Goal: Task Accomplishment & Management: Manage account settings

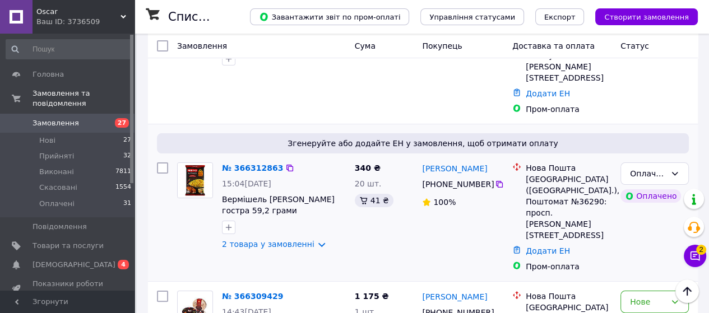
scroll to position [168, 0]
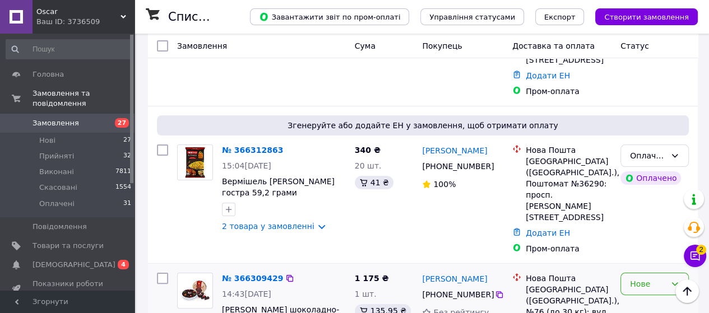
click at [669, 273] on div "Нове" at bounding box center [654, 284] width 68 height 22
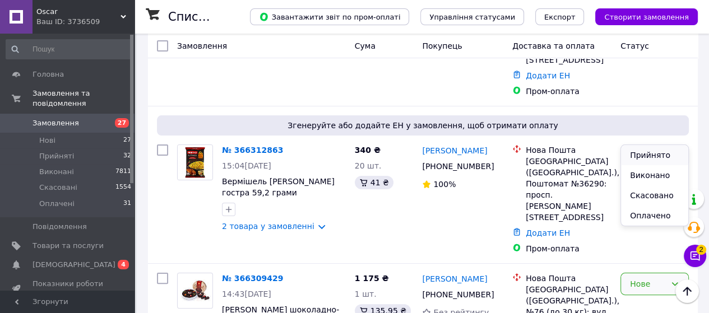
click at [648, 156] on li "Прийнято" at bounding box center [654, 155] width 67 height 20
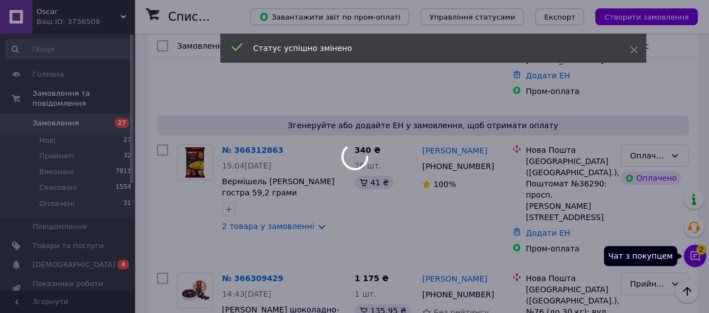
click at [693, 258] on icon at bounding box center [694, 256] width 11 height 11
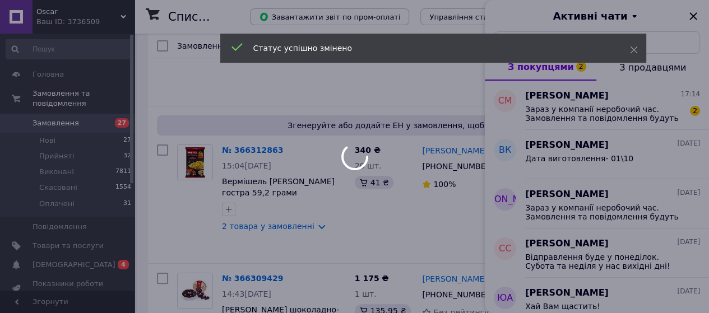
click at [538, 118] on div at bounding box center [354, 156] width 709 height 313
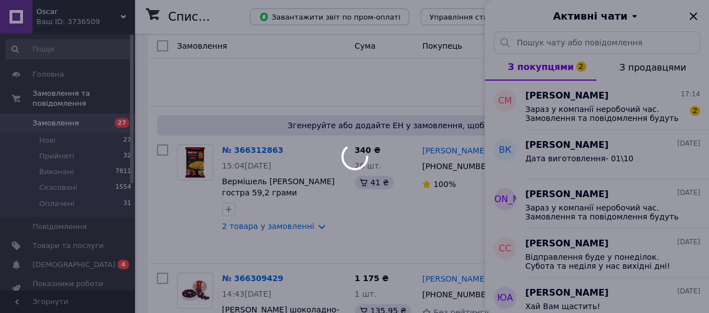
click at [573, 116] on div at bounding box center [354, 156] width 709 height 313
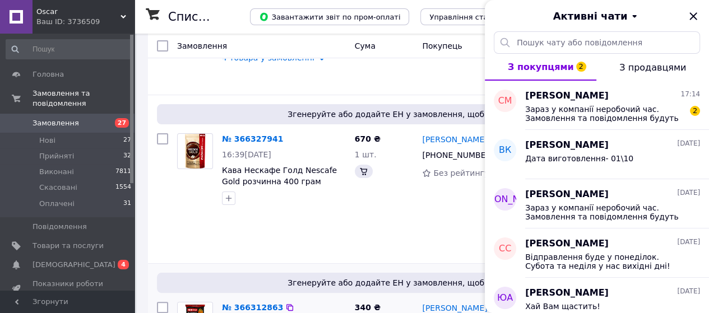
scroll to position [303, 0]
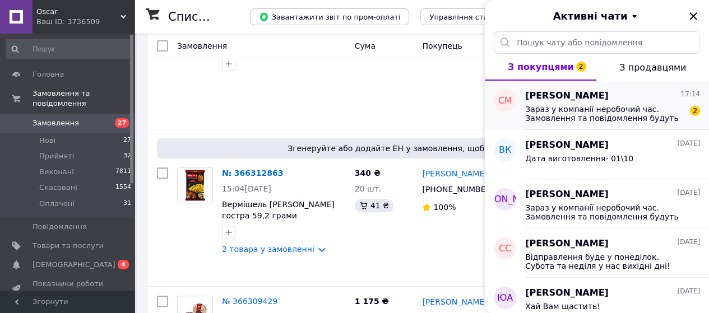
click at [603, 115] on span "Зараз у компанії неробочий час. Замовлення та повідомлення будуть оброблені з 0…" at bounding box center [604, 114] width 159 height 18
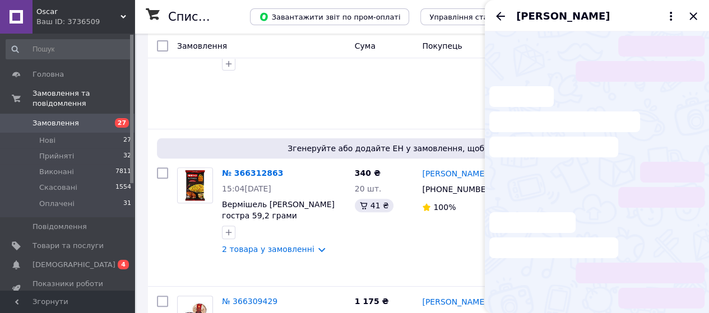
scroll to position [286, 0]
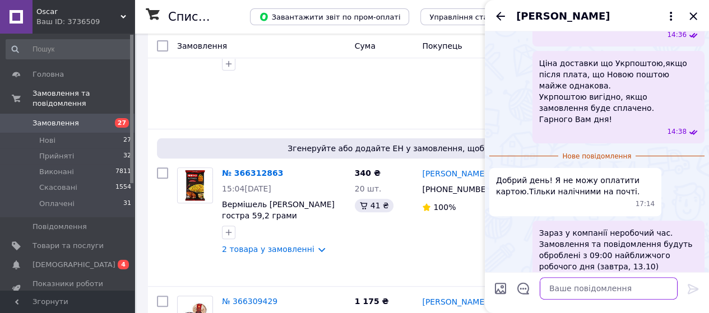
click at [578, 295] on textarea at bounding box center [609, 288] width 138 height 22
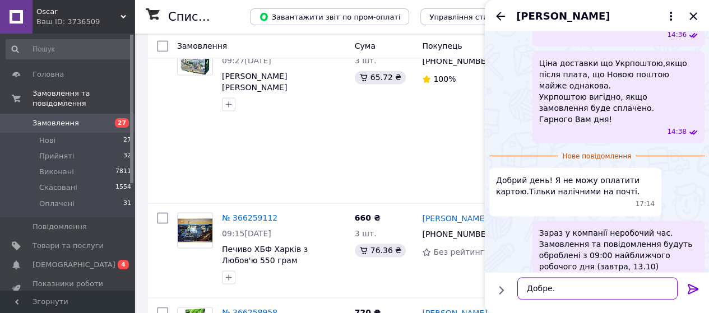
scroll to position [7, 0]
click at [255, 308] on link "№ 366258958" at bounding box center [249, 312] width 55 height 9
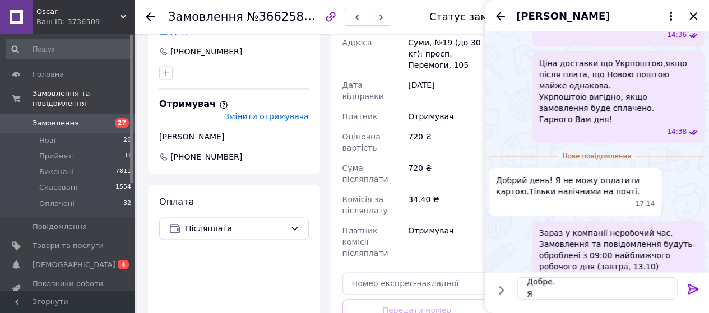
scroll to position [1339, 0]
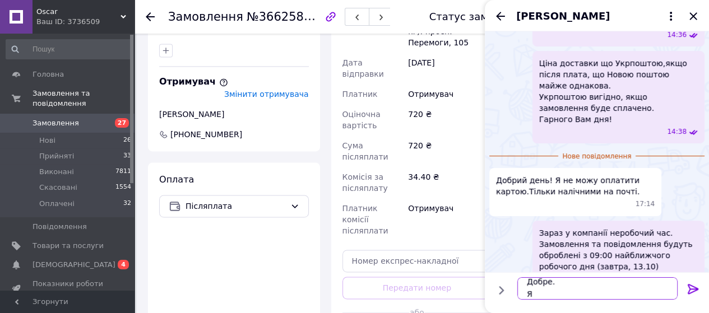
click at [556, 299] on textarea "Добре. Я" at bounding box center [597, 288] width 160 height 22
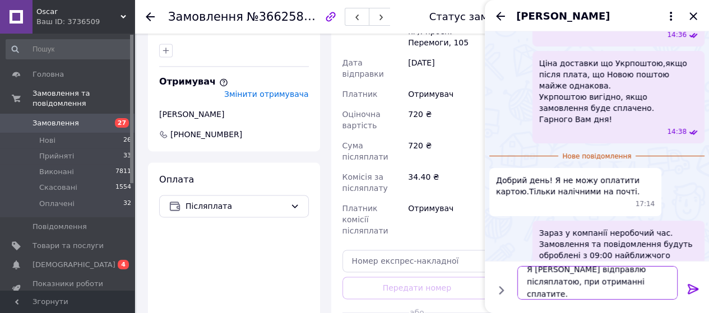
scroll to position [13, 0]
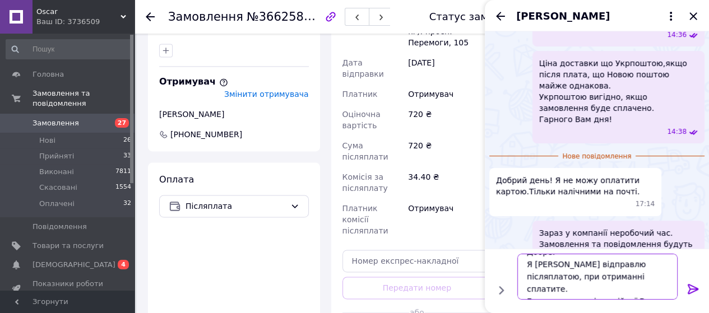
type textarea "Добре. Я [PERSON_NAME] відправлю післяплатою, при отриманні сплатите. Гарного в…"
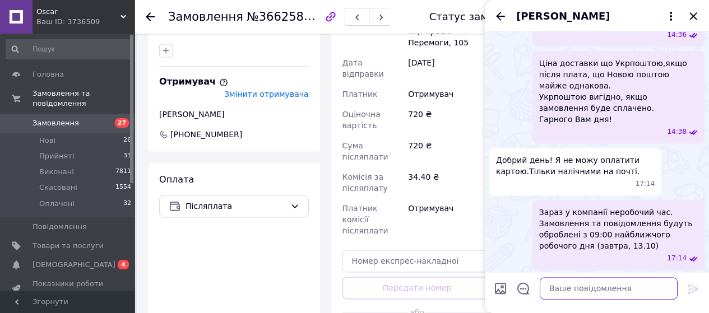
scroll to position [341, 0]
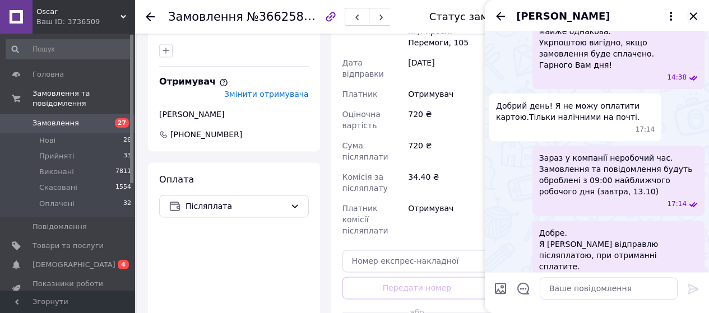
click at [700, 18] on icon "Закрити" at bounding box center [693, 16] width 13 height 13
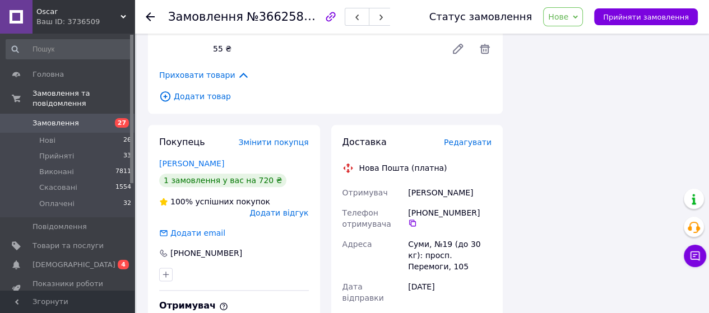
scroll to position [1058, 0]
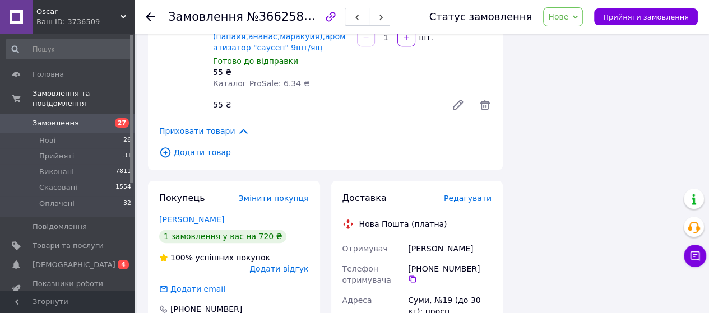
click at [146, 15] on use at bounding box center [150, 16] width 9 height 9
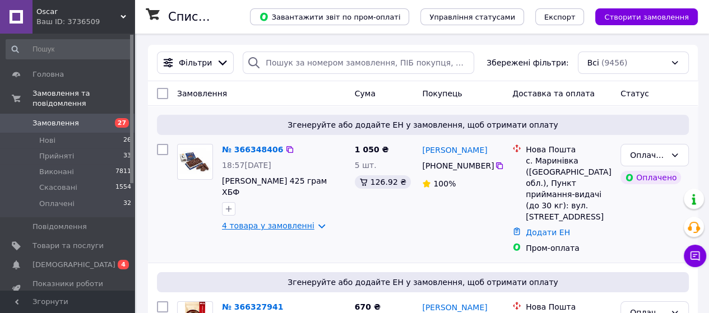
click at [309, 221] on link "4 товара у замовленні" at bounding box center [268, 225] width 92 height 9
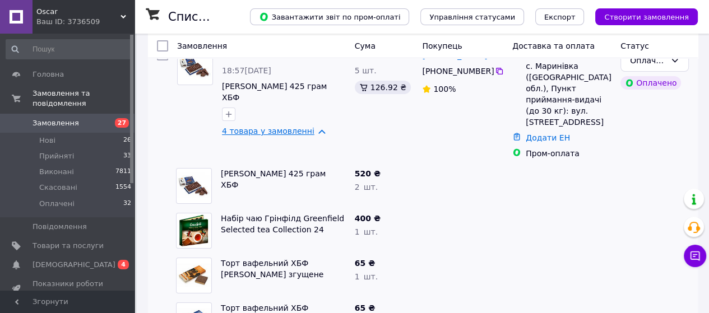
scroll to position [112, 0]
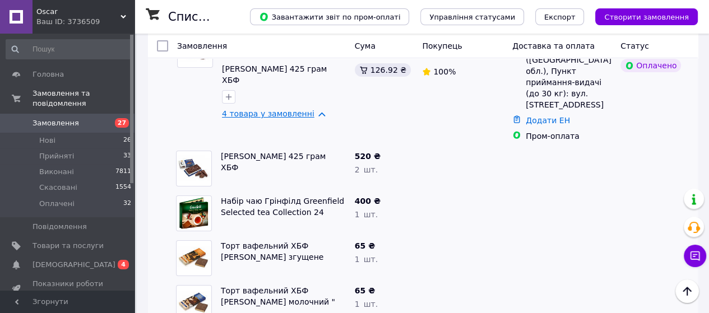
click at [313, 109] on link "4 товара у замовленні" at bounding box center [268, 113] width 92 height 9
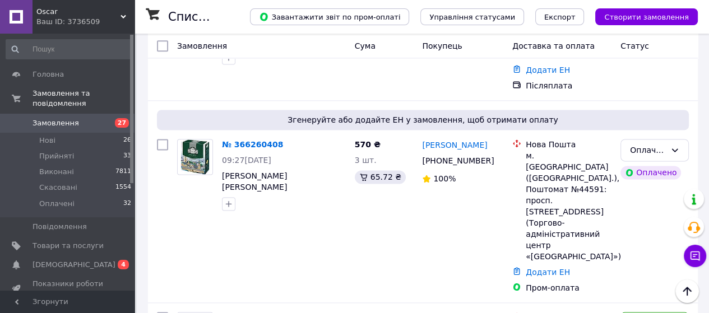
scroll to position [1233, 0]
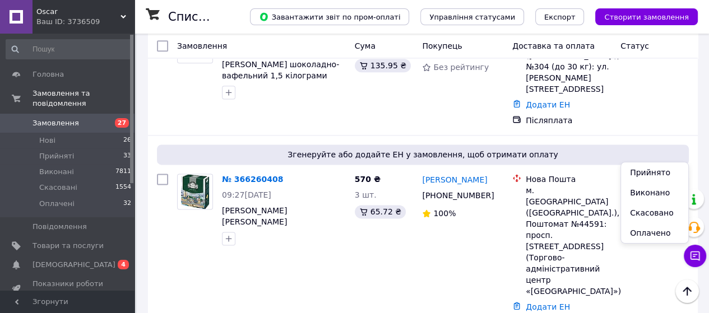
click at [649, 171] on li "Прийнято" at bounding box center [654, 173] width 67 height 20
